Goal: Task Accomplishment & Management: Use online tool/utility

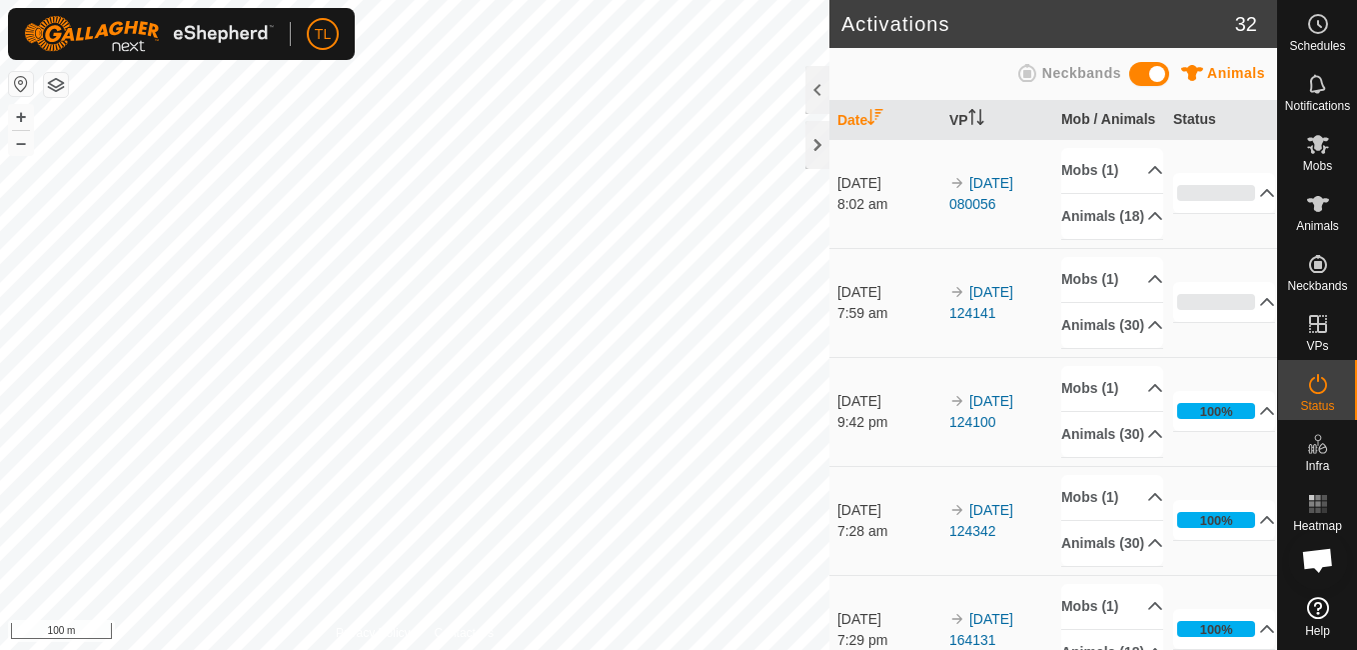
click at [807, 152] on div at bounding box center [817, 145] width 24 height 48
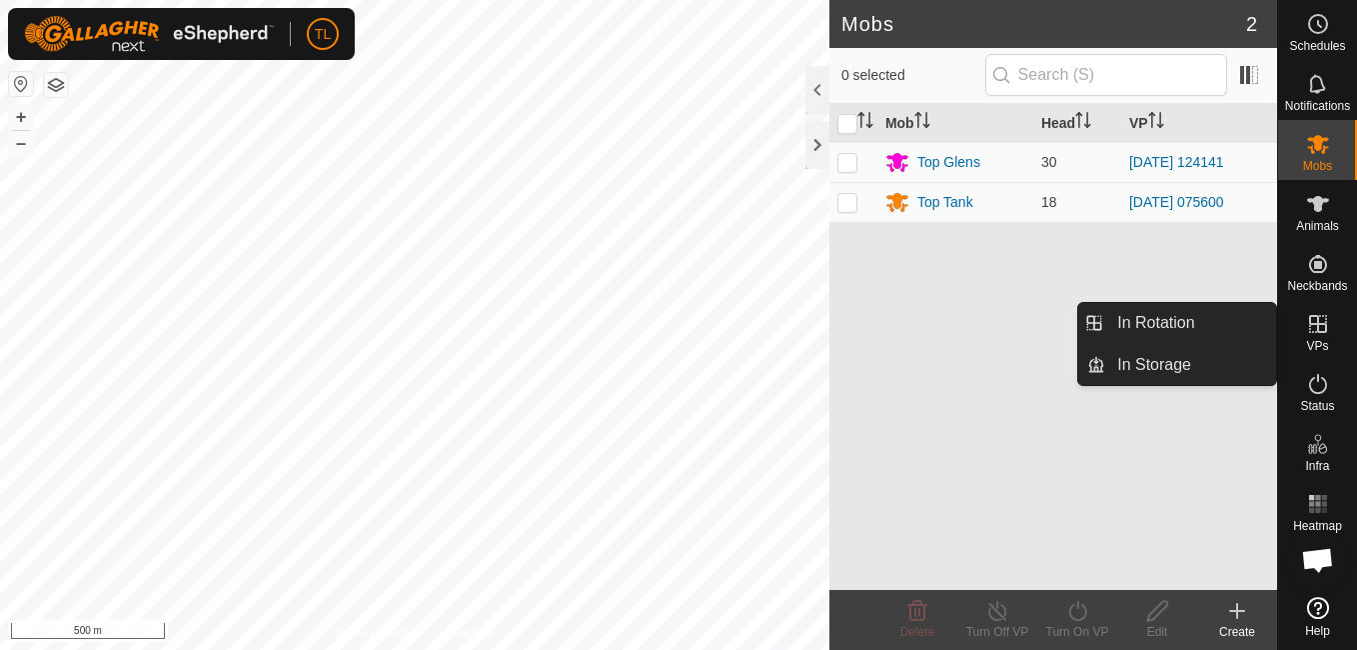
click at [1311, 340] on span "VPs" at bounding box center [1317, 346] width 22 height 12
click at [1146, 316] on link "In Rotation" at bounding box center [1190, 323] width 171 height 40
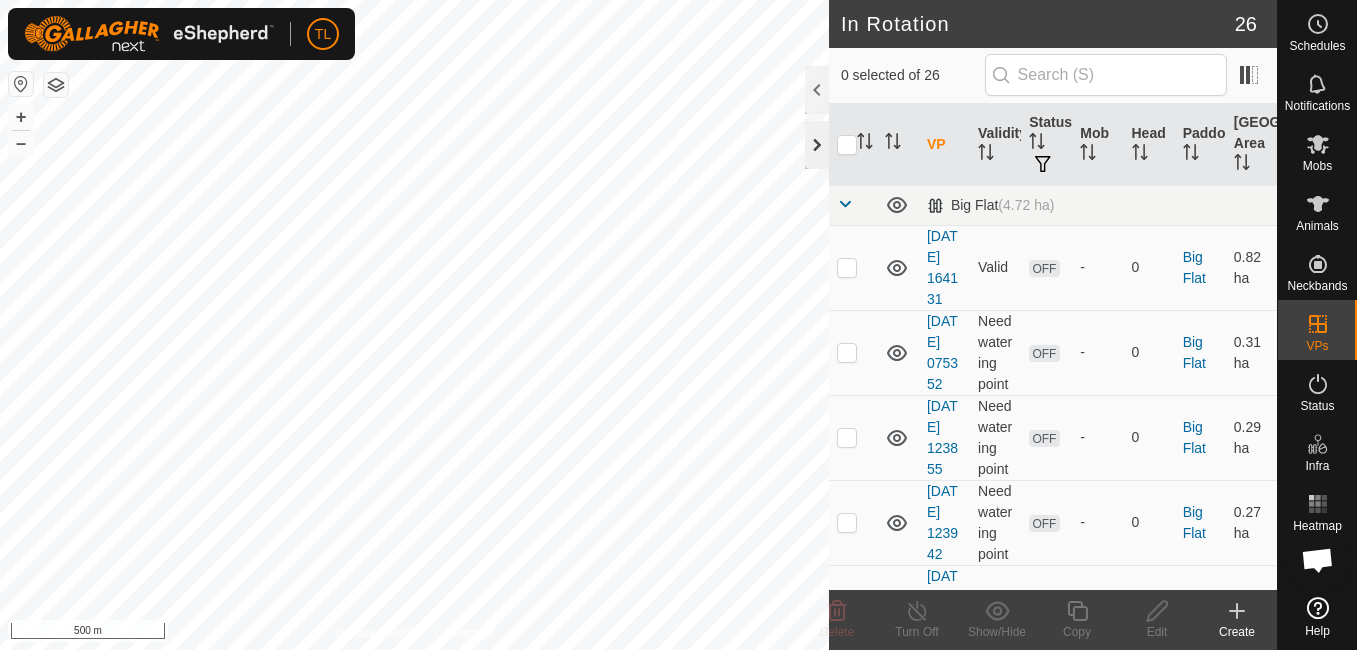
click at [818, 154] on div at bounding box center [817, 145] width 24 height 48
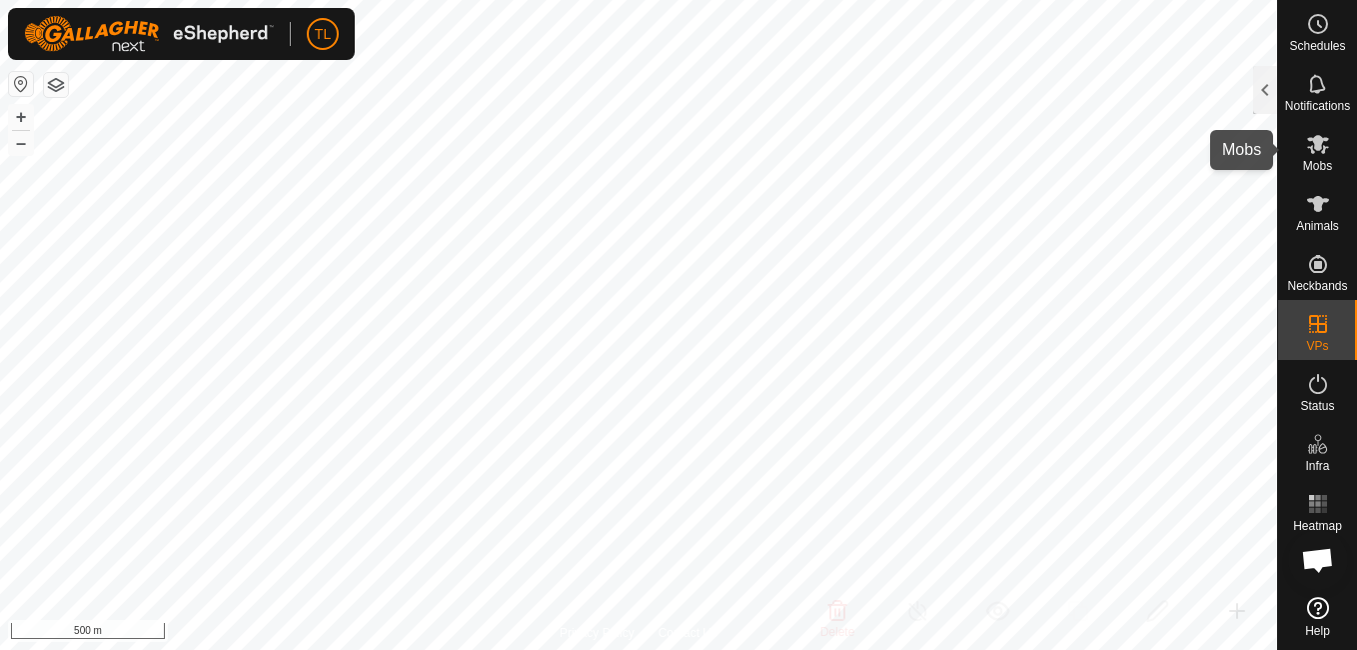
drag, startPoint x: 1313, startPoint y: 159, endPoint x: 1298, endPoint y: 160, distance: 15.0
click at [1313, 158] on div "Mobs" at bounding box center [1317, 150] width 79 height 60
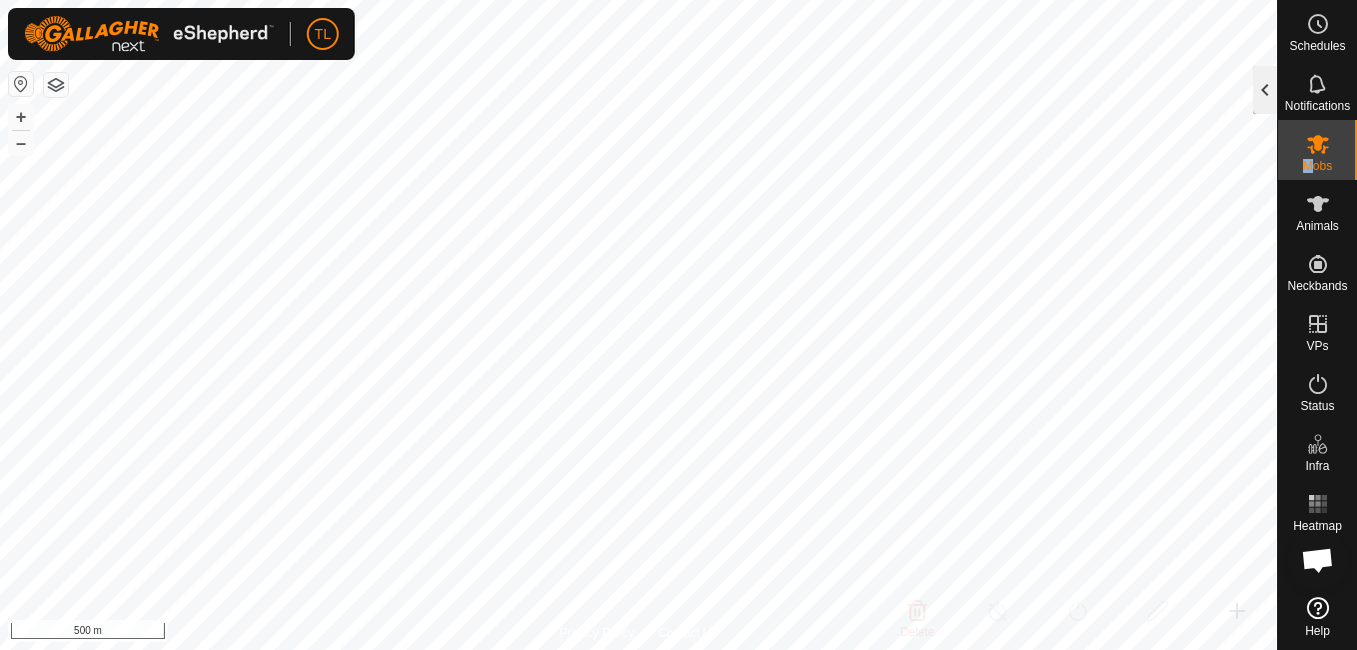
drag, startPoint x: 1298, startPoint y: 160, endPoint x: 1259, endPoint y: 98, distance: 73.2
click at [1259, 98] on div at bounding box center [1265, 90] width 24 height 48
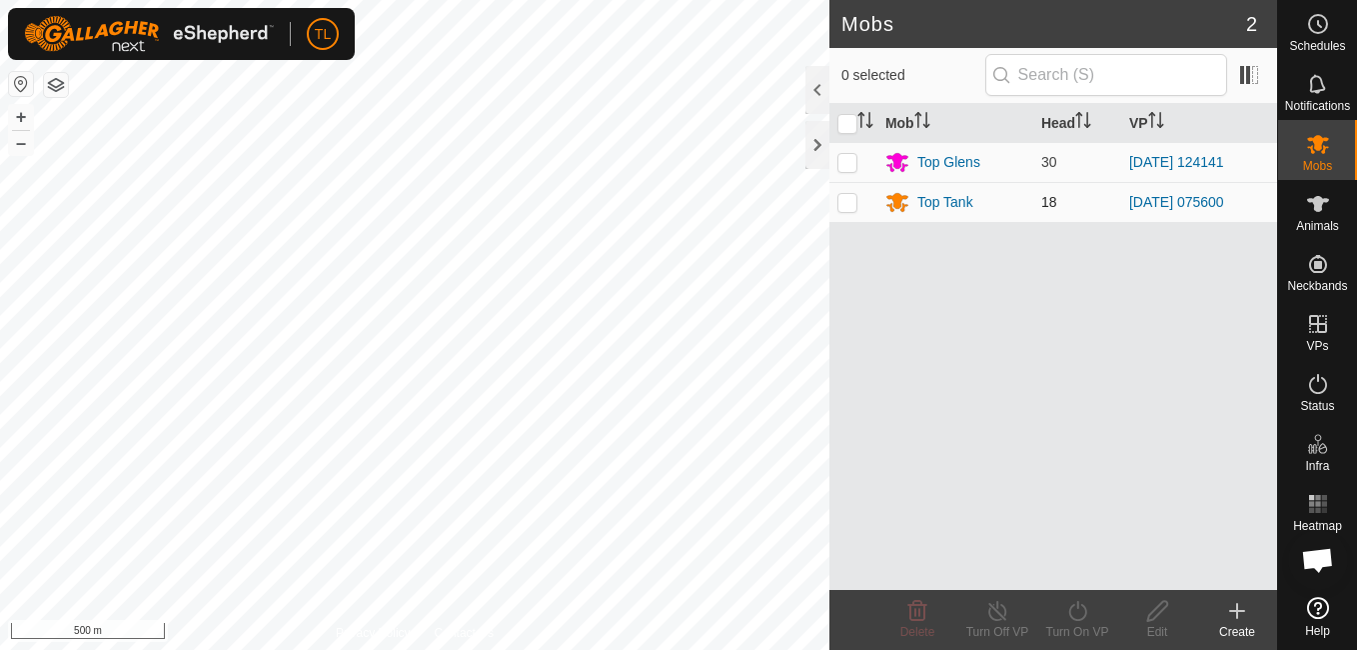
click at [851, 202] on p-checkbox at bounding box center [847, 202] width 20 height 16
checkbox input "true"
click at [1073, 619] on icon at bounding box center [1077, 611] width 18 height 20
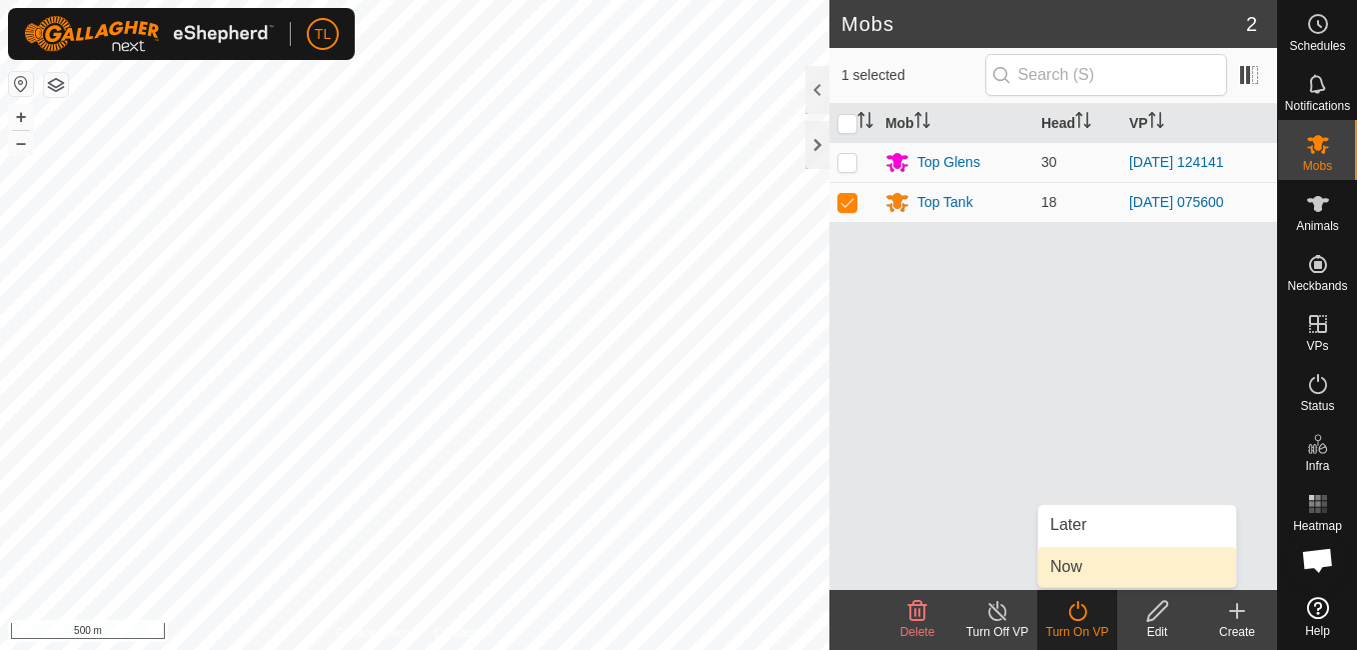
click at [1069, 556] on link "Now" at bounding box center [1137, 567] width 198 height 40
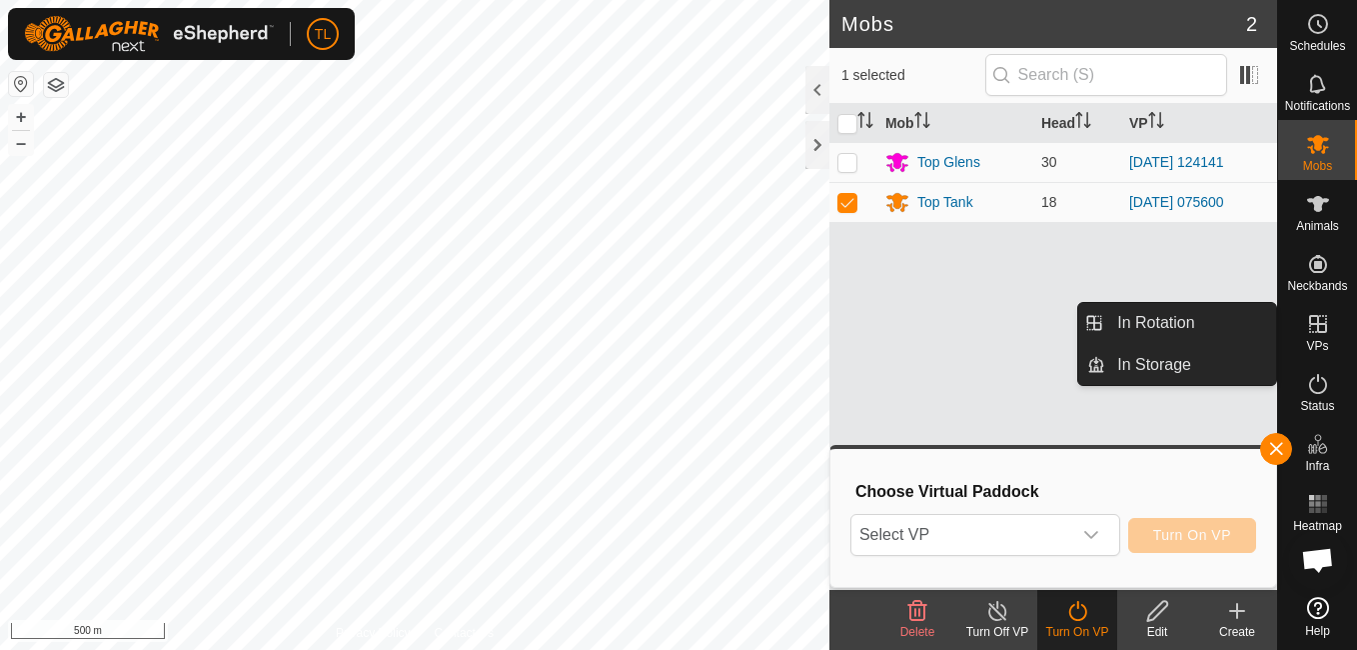
click at [1303, 322] on div "VPs" at bounding box center [1317, 330] width 79 height 60
click at [1181, 332] on link "In Rotation" at bounding box center [1190, 323] width 171 height 40
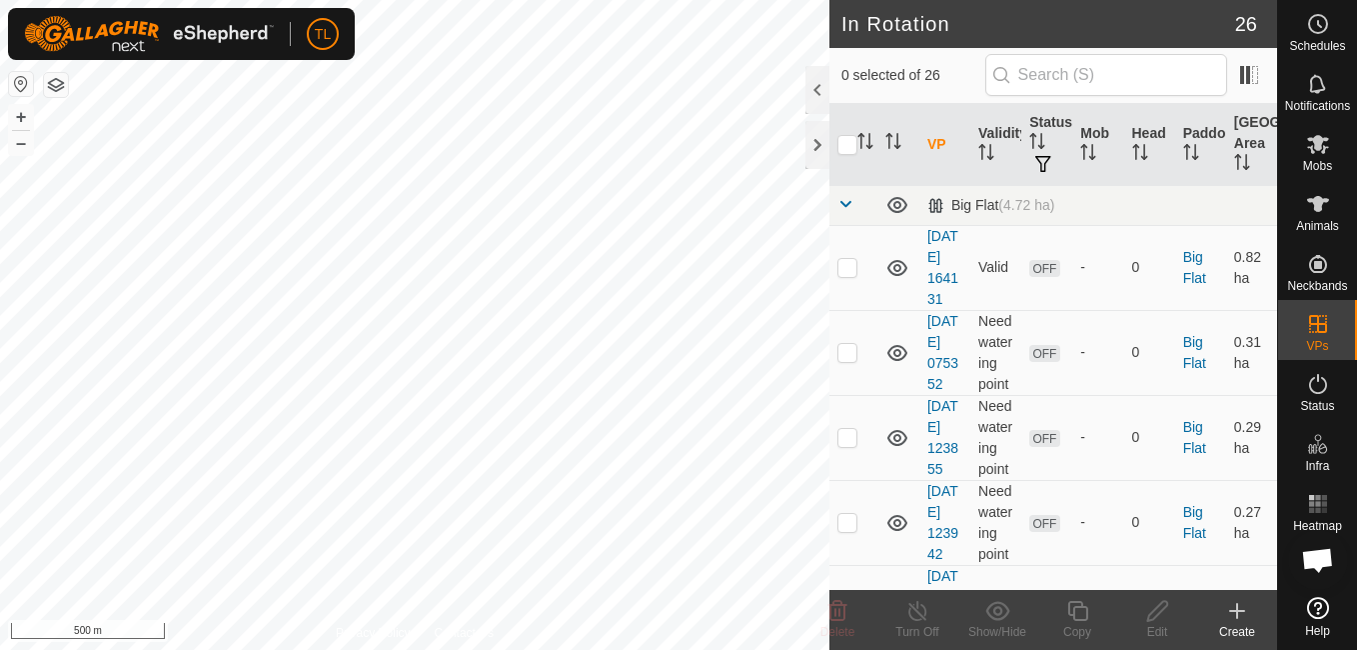
click at [1240, 613] on icon at bounding box center [1237, 611] width 24 height 24
